Goal: Task Accomplishment & Management: Manage account settings

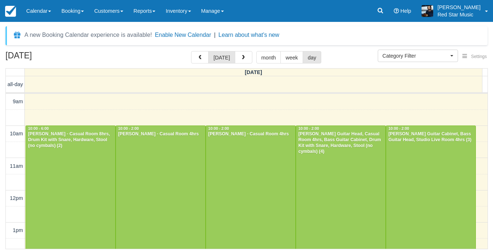
select select
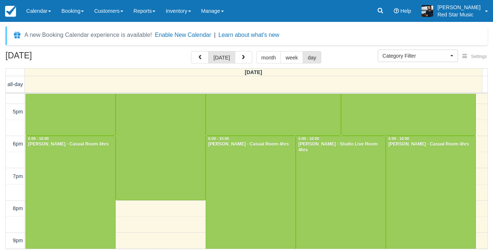
scroll to position [255, 0]
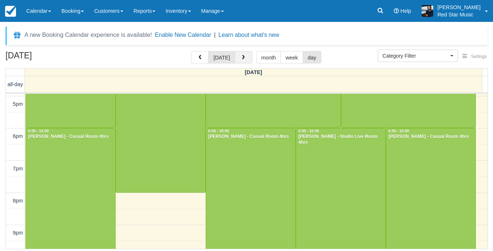
click at [244, 59] on span "button" at bounding box center [243, 57] width 5 height 5
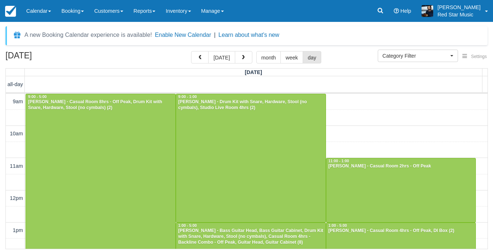
scroll to position [182, 0]
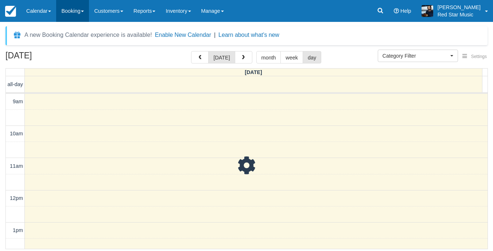
scroll to position [97, 0]
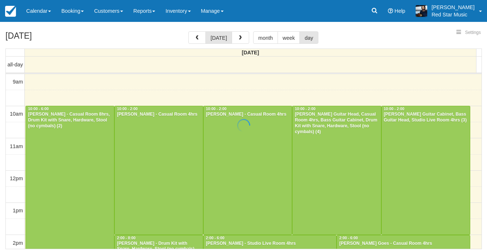
select select
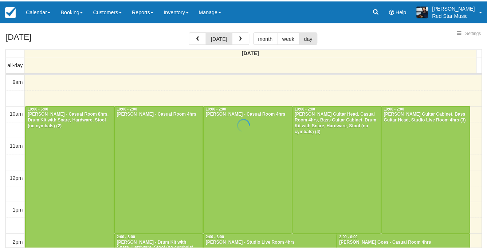
scroll to position [79, 0]
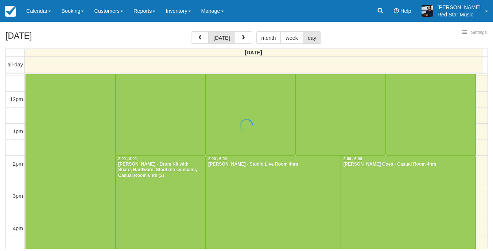
select select
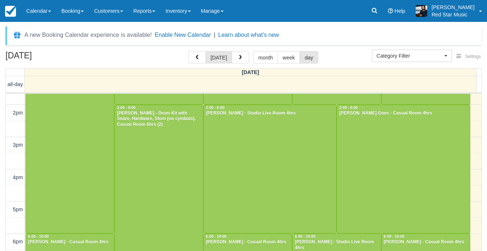
scroll to position [182, 0]
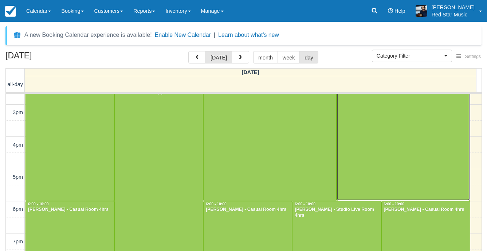
click at [445, 141] on div at bounding box center [403, 137] width 133 height 128
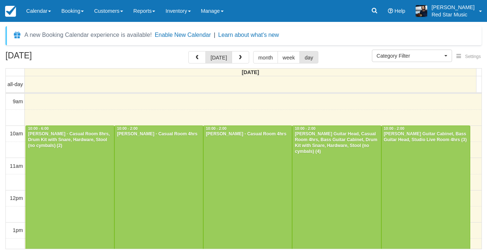
select select
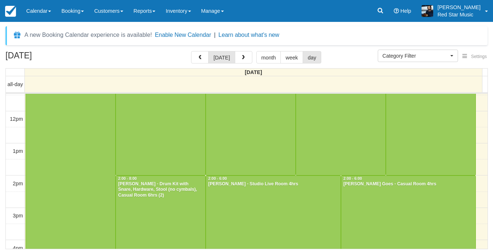
scroll to position [116, 0]
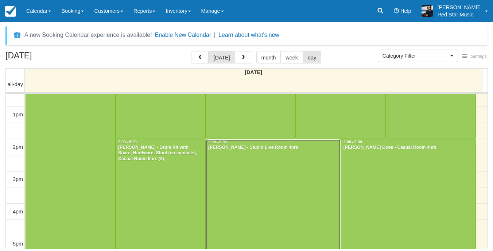
click at [256, 177] on div at bounding box center [273, 203] width 135 height 128
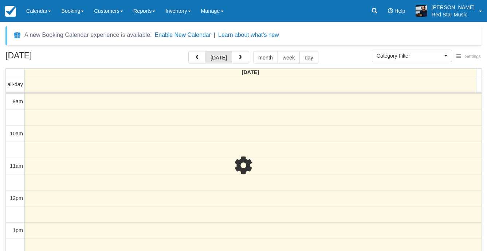
select select
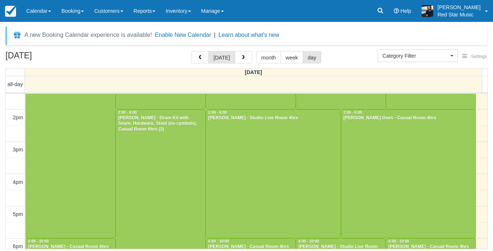
scroll to position [261, 0]
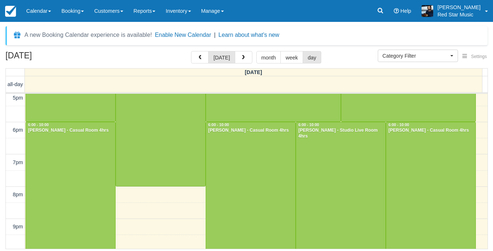
click at [170, 206] on div "9am 10am 11am 12pm 1pm 2pm 3pm 4pm 5pm 6pm 7pm 8pm 9pm 10pm 11pm 10:00 - 6:00 […" at bounding box center [247, 73] width 482 height 483
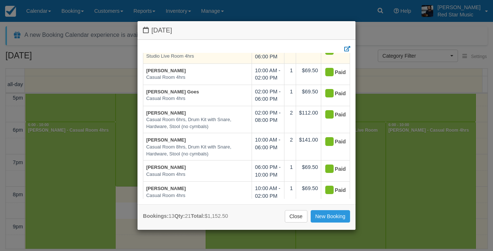
scroll to position [197, 0]
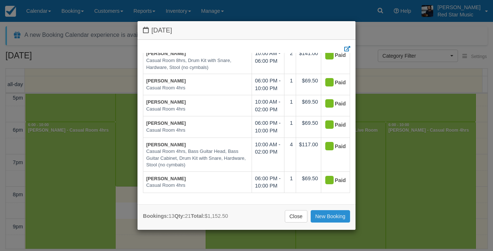
click at [331, 214] on link "New Booking" at bounding box center [331, 216] width 40 height 12
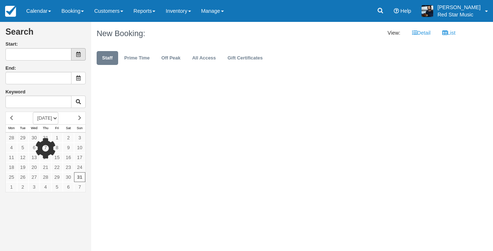
type input "August 31 2025"
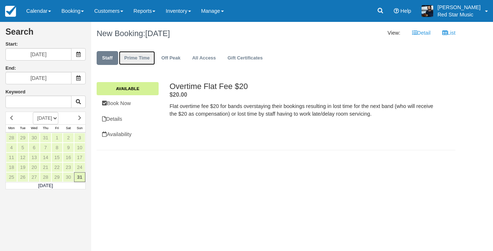
click at [137, 63] on link "Prime Time" at bounding box center [137, 58] width 36 height 14
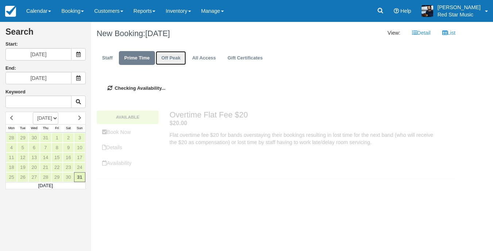
click at [172, 63] on link "Off Peak" at bounding box center [171, 58] width 30 height 14
click at [136, 63] on link "Prime Time" at bounding box center [137, 58] width 36 height 14
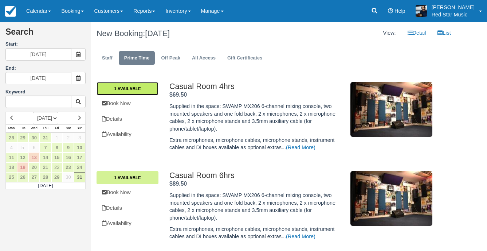
click at [129, 89] on link "1 Available" at bounding box center [128, 88] width 62 height 13
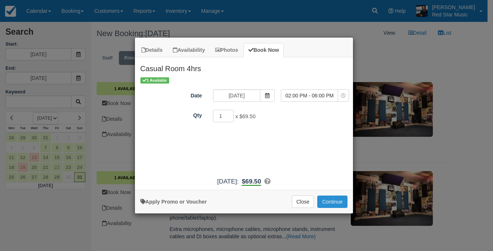
click at [332, 202] on button "Continue" at bounding box center [332, 201] width 30 height 12
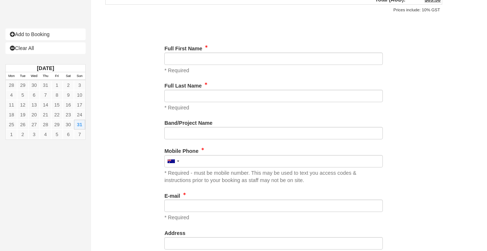
scroll to position [292, 0]
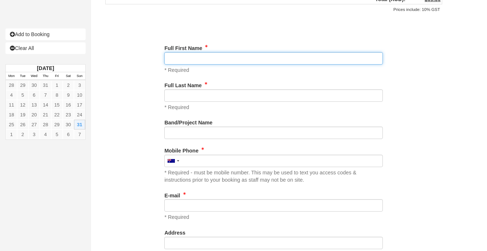
click at [241, 59] on input "Full First Name" at bounding box center [273, 58] width 219 height 12
type input "[PERSON_NAME]"
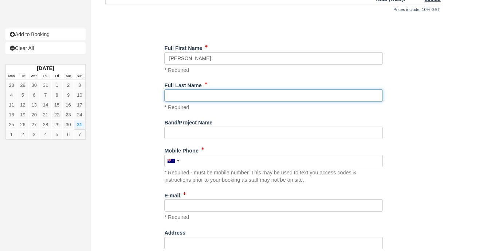
type input "Smerdon"
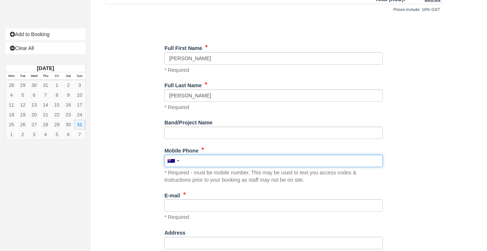
type input "0452527449"
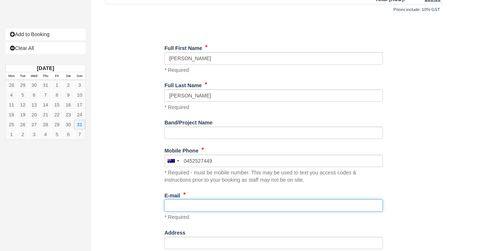
type input "[EMAIL_ADDRESS][DOMAIN_NAME]"
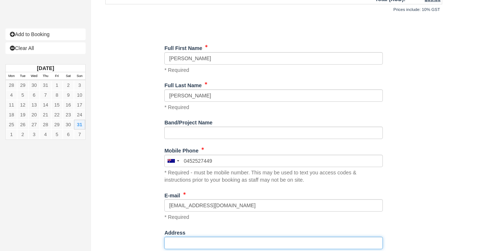
type input "[STREET_ADDRESS]"
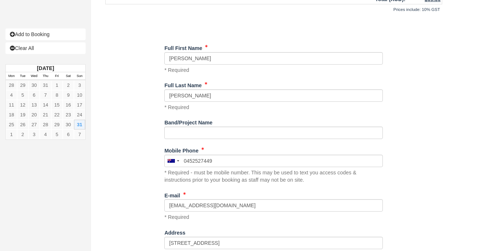
type input "BOWEN HILLS"
select select "AU"
type input "4006"
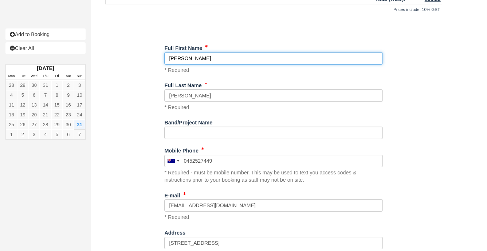
type input "0452 527 449"
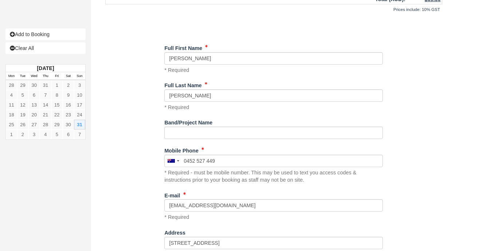
select select "QLD"
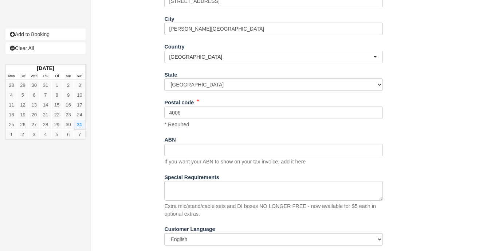
scroll to position [551, 0]
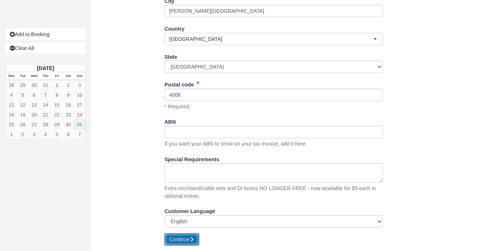
click at [190, 239] on button "Continue" at bounding box center [181, 239] width 35 height 12
type input "+61452527449"
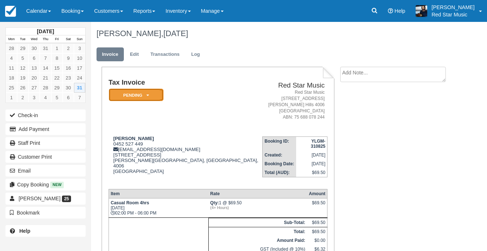
click at [145, 97] on em "Pending" at bounding box center [136, 95] width 55 height 13
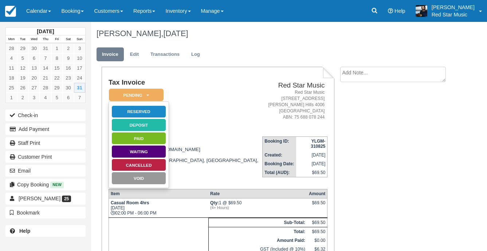
click at [178, 75] on div "Tax Invoice Pending   Reserved Deposit Paid Waiting Cancelled Void Red Star Mus…" at bounding box center [218, 174] width 233 height 215
click at [53, 129] on button "Add Payment" at bounding box center [45, 129] width 80 height 12
click at [265, 91] on address "Red Star Music [STREET_ADDRESS][PERSON_NAME] [GEOGRAPHIC_DATA]: 75 688 078 244" at bounding box center [294, 104] width 59 height 31
click at [182, 97] on td "Tax Invoice Pending   Reserved Deposit Paid Waiting Cancelled Void" at bounding box center [186, 105] width 154 height 52
click at [262, 80] on td "Red Star Music Red Star Music [STREET_ADDRESS][PERSON_NAME] [GEOGRAPHIC_DATA]: …" at bounding box center [294, 105] width 65 height 52
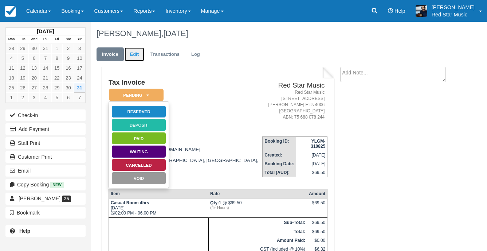
click at [139, 51] on link "Edit" at bounding box center [135, 54] width 20 height 14
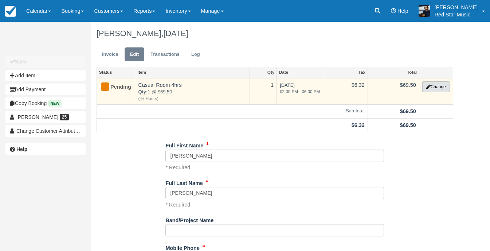
click at [429, 85] on button "Change" at bounding box center [437, 86] width 28 height 11
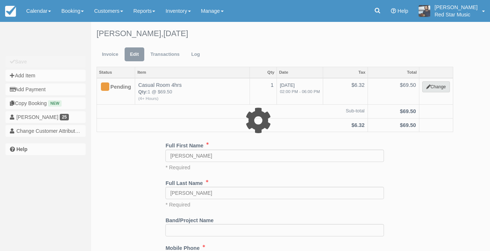
select select "6"
type input "69.50"
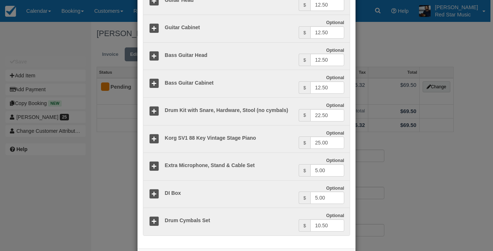
scroll to position [219, 0]
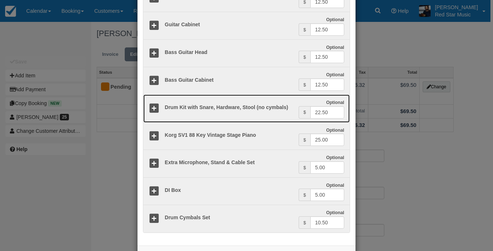
click at [152, 109] on icon at bounding box center [154, 108] width 11 height 11
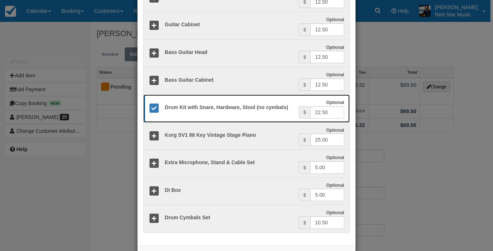
scroll to position [248, 0]
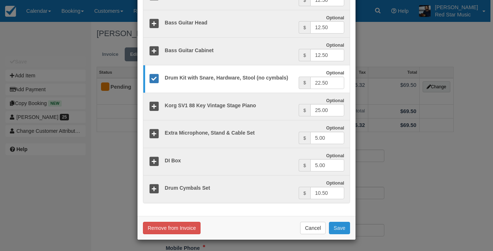
drag, startPoint x: 339, startPoint y: 227, endPoint x: 338, endPoint y: 231, distance: 4.2
click at [339, 227] on button "Save" at bounding box center [339, 228] width 21 height 12
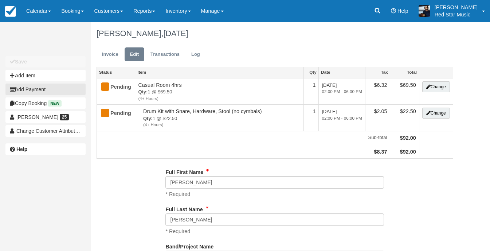
click at [25, 87] on button "Add Payment" at bounding box center [45, 89] width 80 height 12
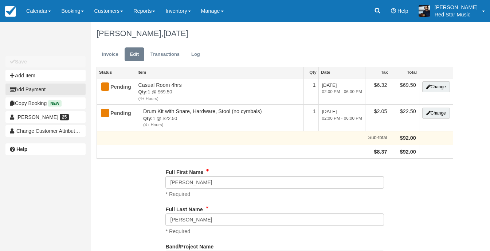
type input "0452 527 449"
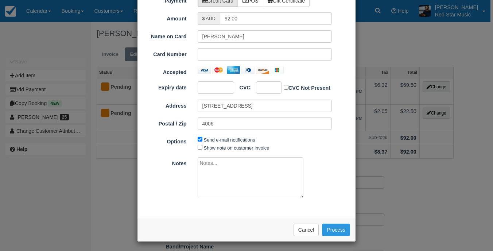
scroll to position [45, 0]
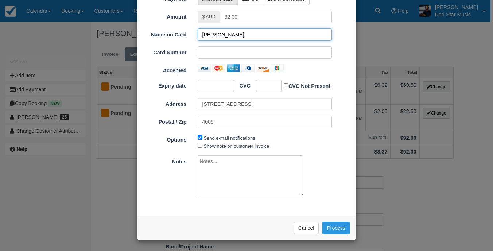
drag, startPoint x: 251, startPoint y: 33, endPoint x: 105, endPoint y: 30, distance: 145.9
click at [105, 30] on div "Add Payment Payment Credit Card POS Gift Certificate Amount $ AUD 92.00 Name on…" at bounding box center [246, 125] width 493 height 251
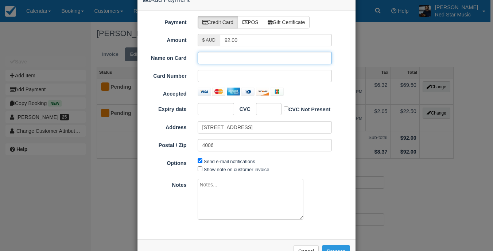
scroll to position [8, 0]
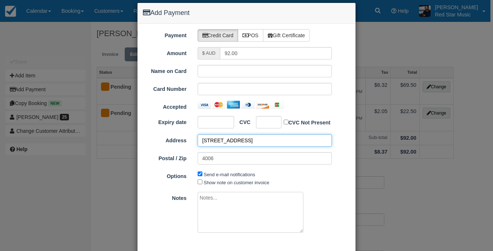
drag, startPoint x: 255, startPoint y: 137, endPoint x: 52, endPoint y: 129, distance: 203.6
click at [52, 129] on div "Add Payment Payment Credit Card POS Gift Certificate Amount $ AUD 92.00 Name on…" at bounding box center [246, 125] width 493 height 251
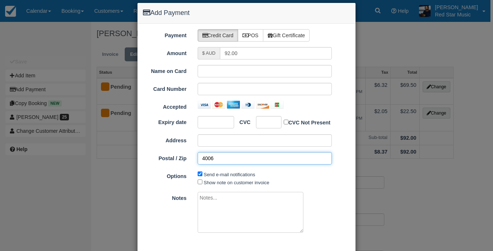
drag, startPoint x: 248, startPoint y: 157, endPoint x: 37, endPoint y: 127, distance: 213.2
click at [39, 127] on div "Add Payment Payment Credit Card POS Gift Certificate Amount $ AUD 92.00 Name on…" at bounding box center [246, 125] width 493 height 251
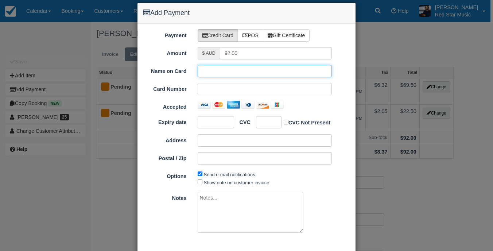
click at [242, 69] on input "Name on Card" at bounding box center [265, 71] width 135 height 12
click at [302, 172] on div "Send e-mail notifications Show note on customer invoice" at bounding box center [264, 178] width 145 height 16
click at [222, 70] on input "Name on Card" at bounding box center [265, 71] width 135 height 12
click at [214, 69] on input "kylies burton" at bounding box center [265, 71] width 135 height 12
click at [214, 72] on input "kylies burton" at bounding box center [265, 71] width 135 height 12
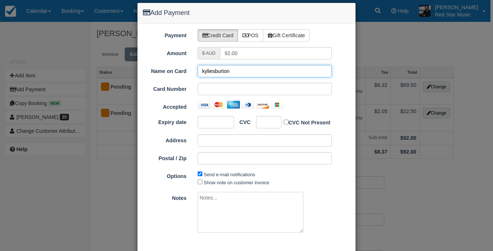
type input "kyliesburton"
click at [218, 84] on div at bounding box center [265, 89] width 135 height 12
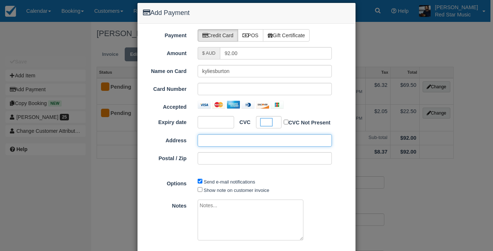
click at [241, 138] on input "Address" at bounding box center [265, 140] width 135 height 12
click at [341, 166] on div "Postal / Zip" at bounding box center [246, 161] width 218 height 18
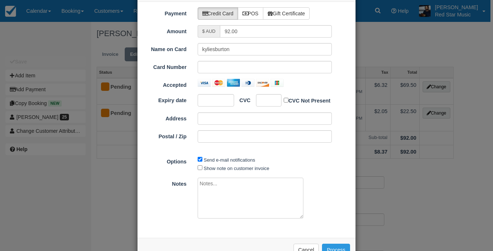
scroll to position [52, 0]
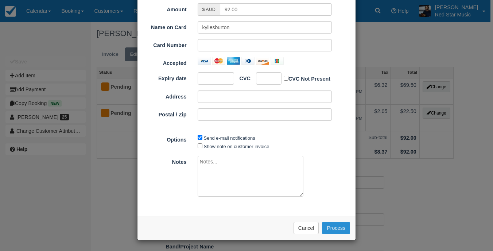
click at [338, 223] on button "Process" at bounding box center [336, 228] width 28 height 12
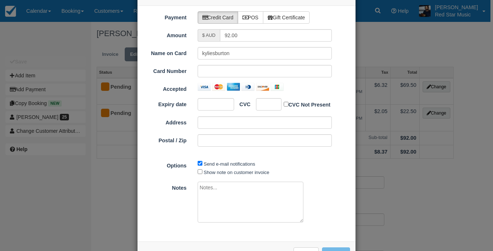
scroll to position [0, 0]
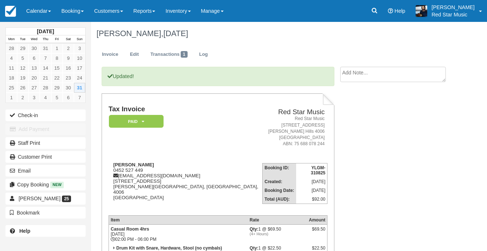
click at [450, 136] on div "Updated! Tax Invoice Paid   Pending Reserved Deposit Waiting Cancelled Red Star…" at bounding box center [274, 214] width 366 height 295
click at [364, 150] on div "Updated! Tax Invoice Paid   Pending Reserved Deposit Waiting Cancelled Red Star…" at bounding box center [274, 214] width 366 height 295
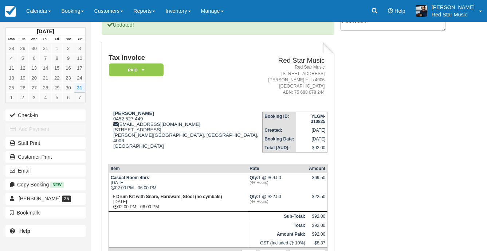
scroll to position [105, 0]
